Goal: Task Accomplishment & Management: Use online tool/utility

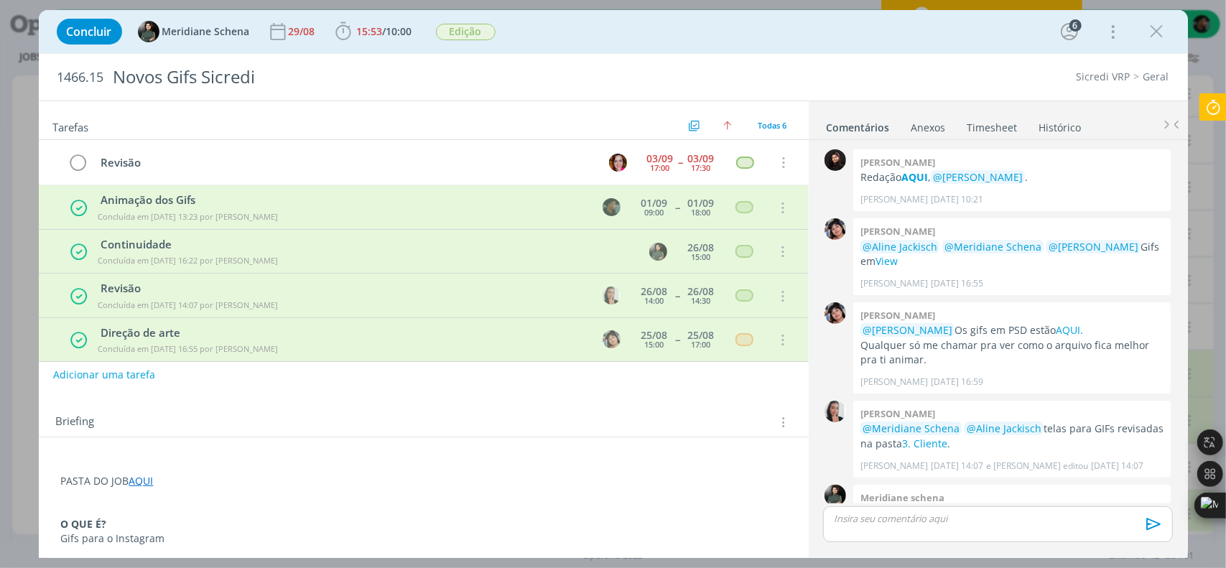
scroll to position [182, 0]
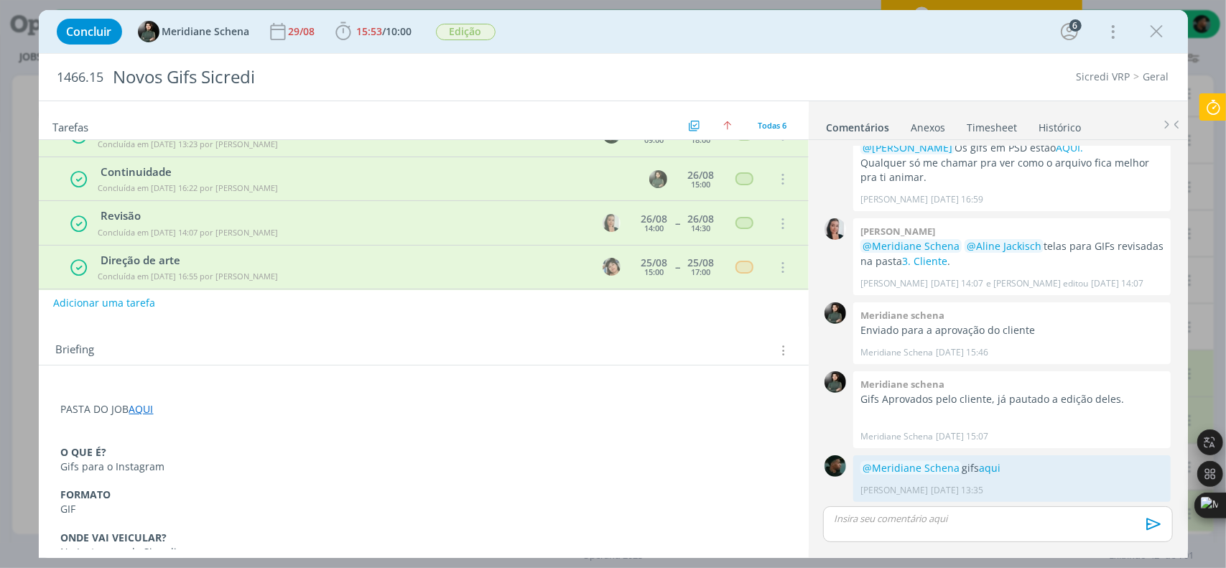
click at [1208, 106] on icon at bounding box center [1213, 107] width 26 height 28
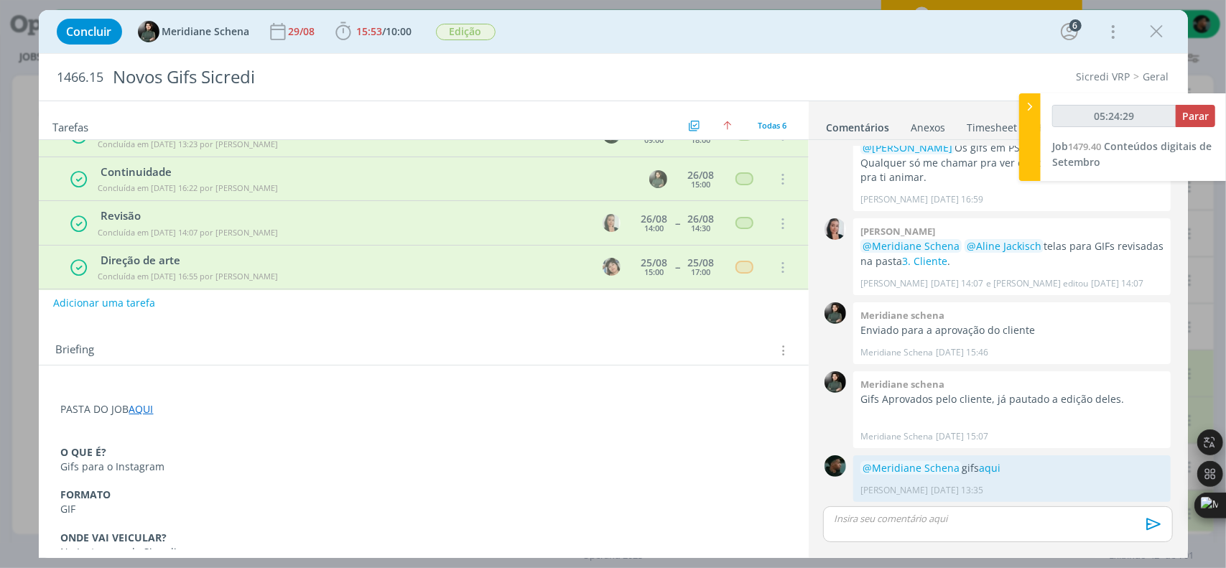
type input "05:24:30"
click at [1188, 115] on span "Parar" at bounding box center [1195, 116] width 27 height 14
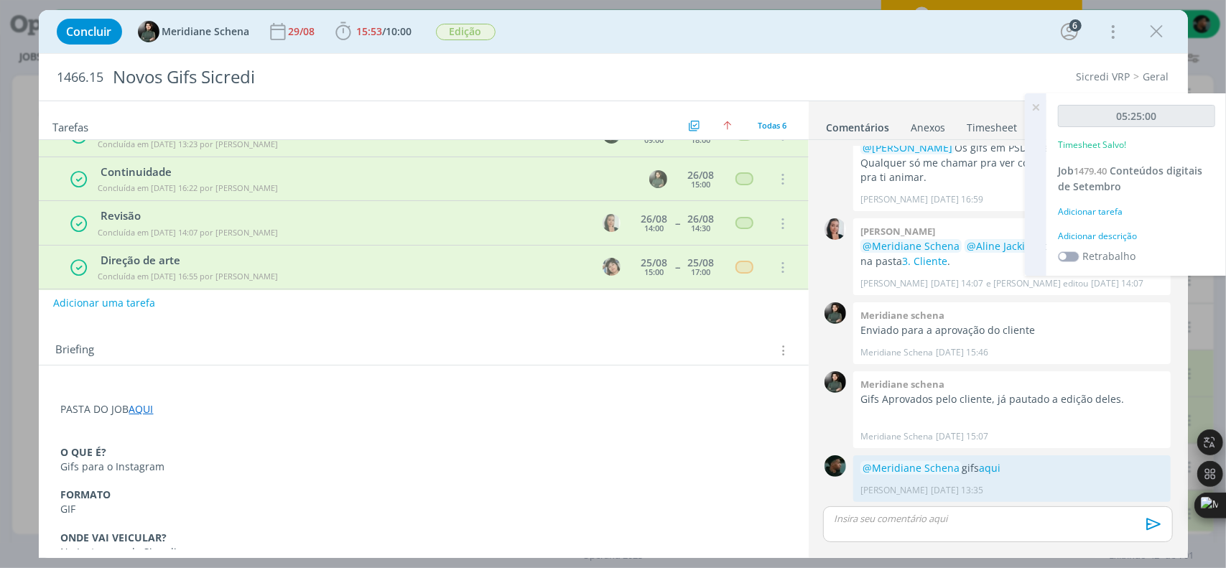
click at [1111, 235] on div "Adicionar descrição" at bounding box center [1136, 236] width 157 height 13
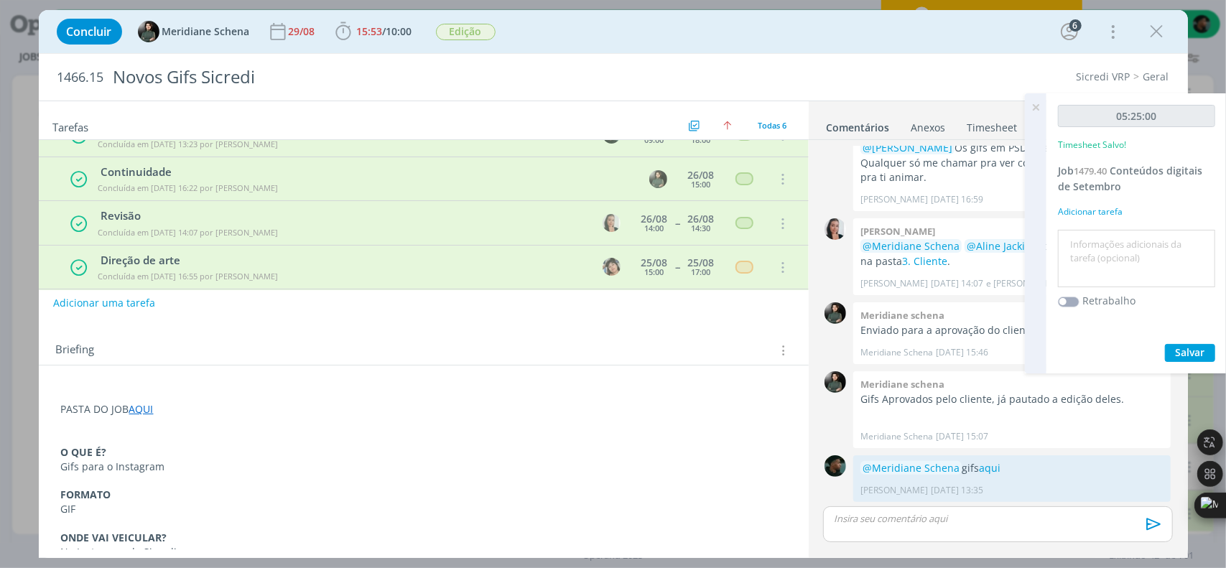
click at [1109, 248] on textarea at bounding box center [1136, 258] width 150 height 51
click at [1109, 249] on textarea at bounding box center [1136, 258] width 150 height 51
type textarea "e"
type textarea "animação"
click at [1172, 349] on button "Salvar" at bounding box center [1190, 353] width 50 height 18
